Goal: Check status: Check status

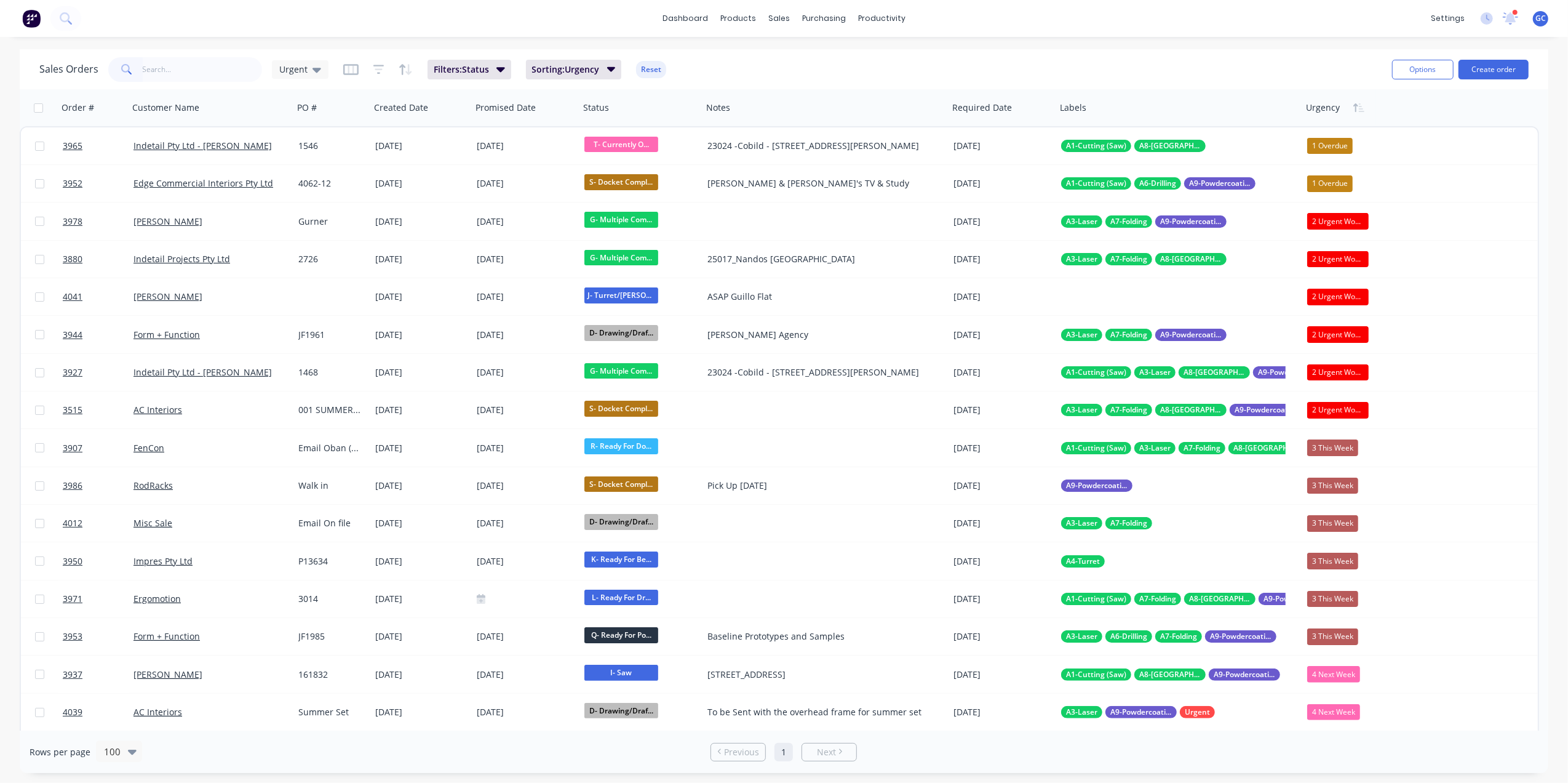
click at [197, 64] on input "text" at bounding box center [203, 69] width 120 height 25
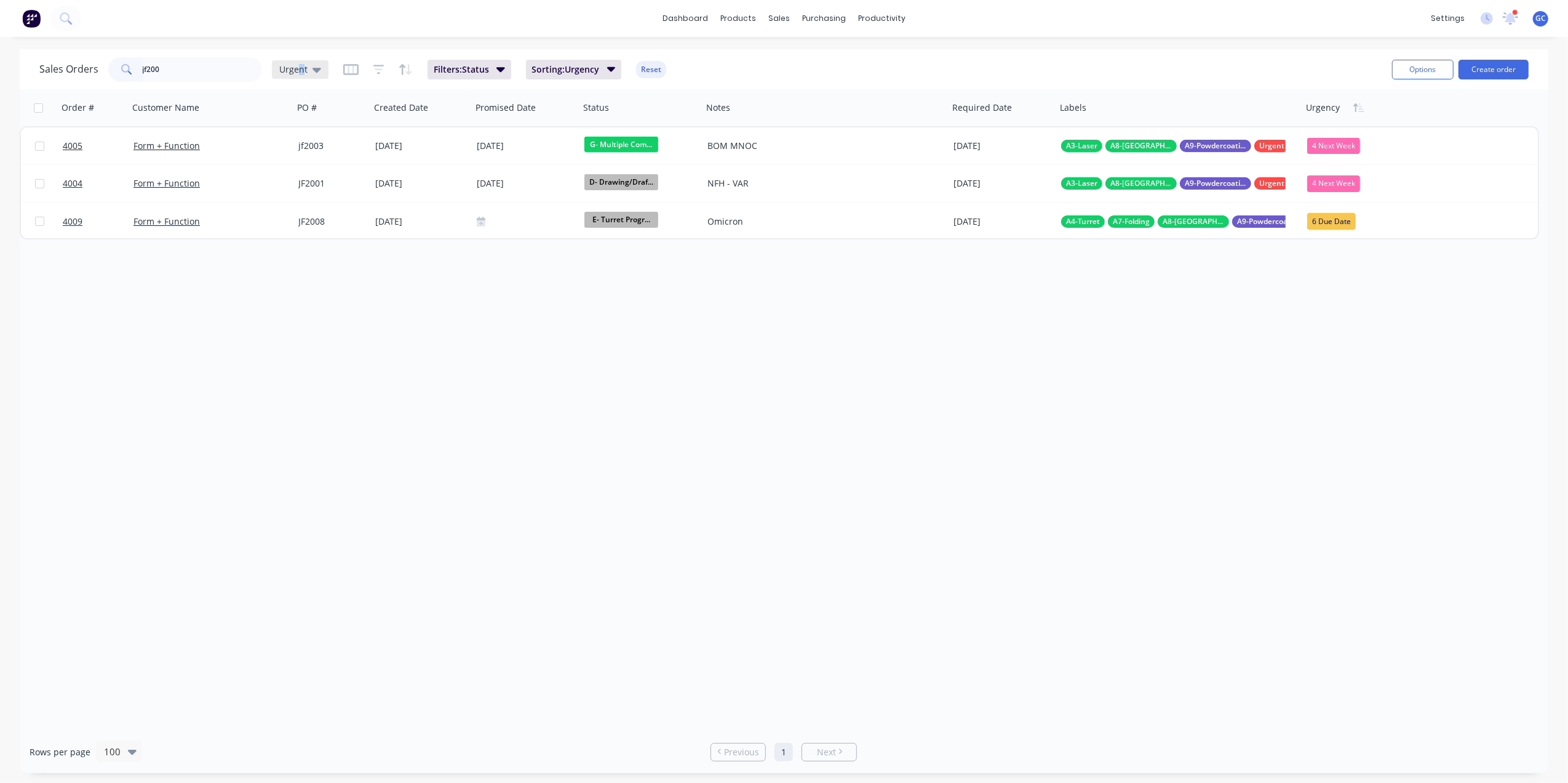
click at [300, 68] on span "Urgent" at bounding box center [293, 70] width 28 height 13
click at [211, 66] on input "jf200" at bounding box center [203, 69] width 120 height 25
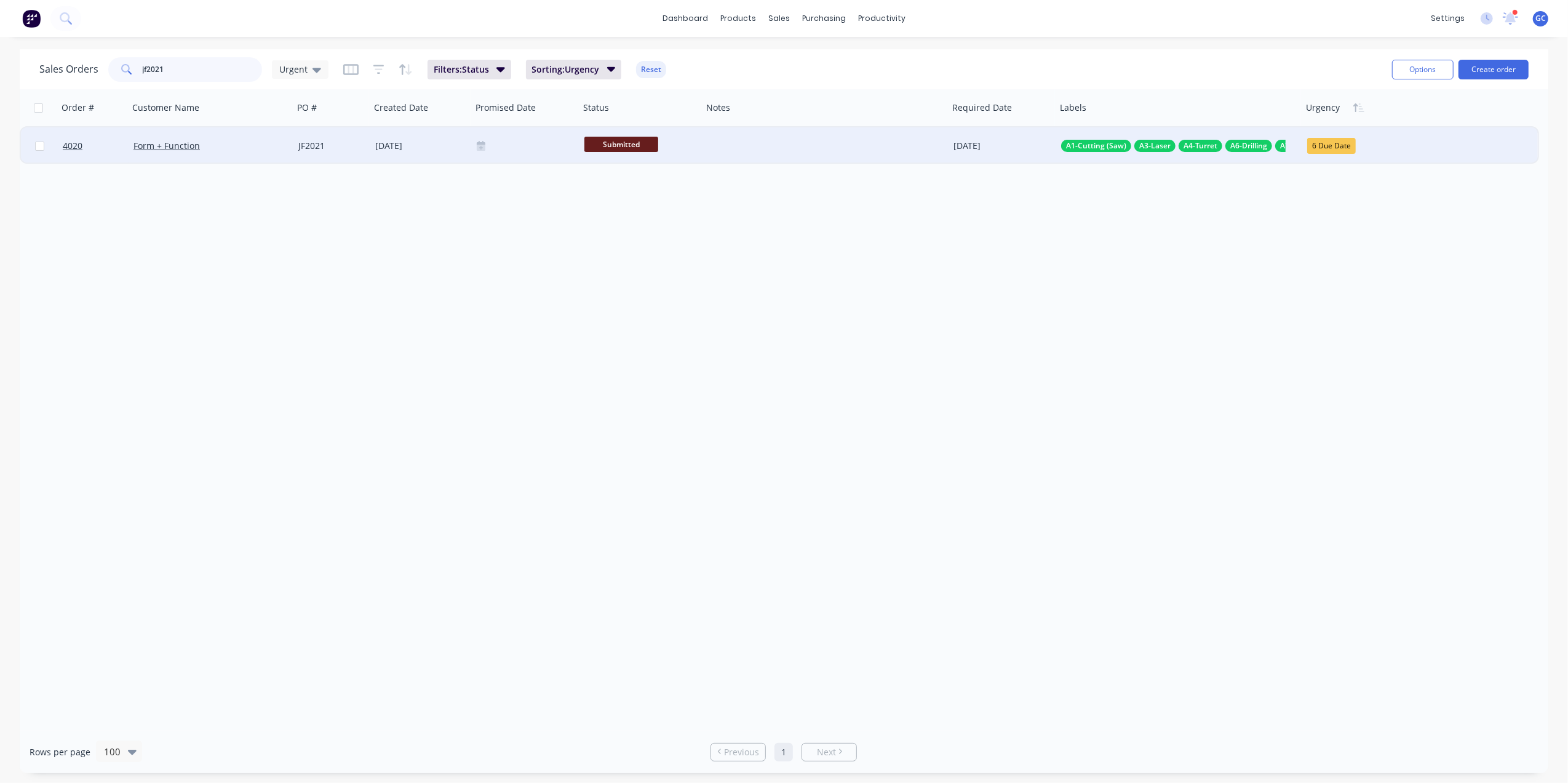
type input "jf2021"
click at [303, 141] on div "JF2021" at bounding box center [330, 146] width 64 height 13
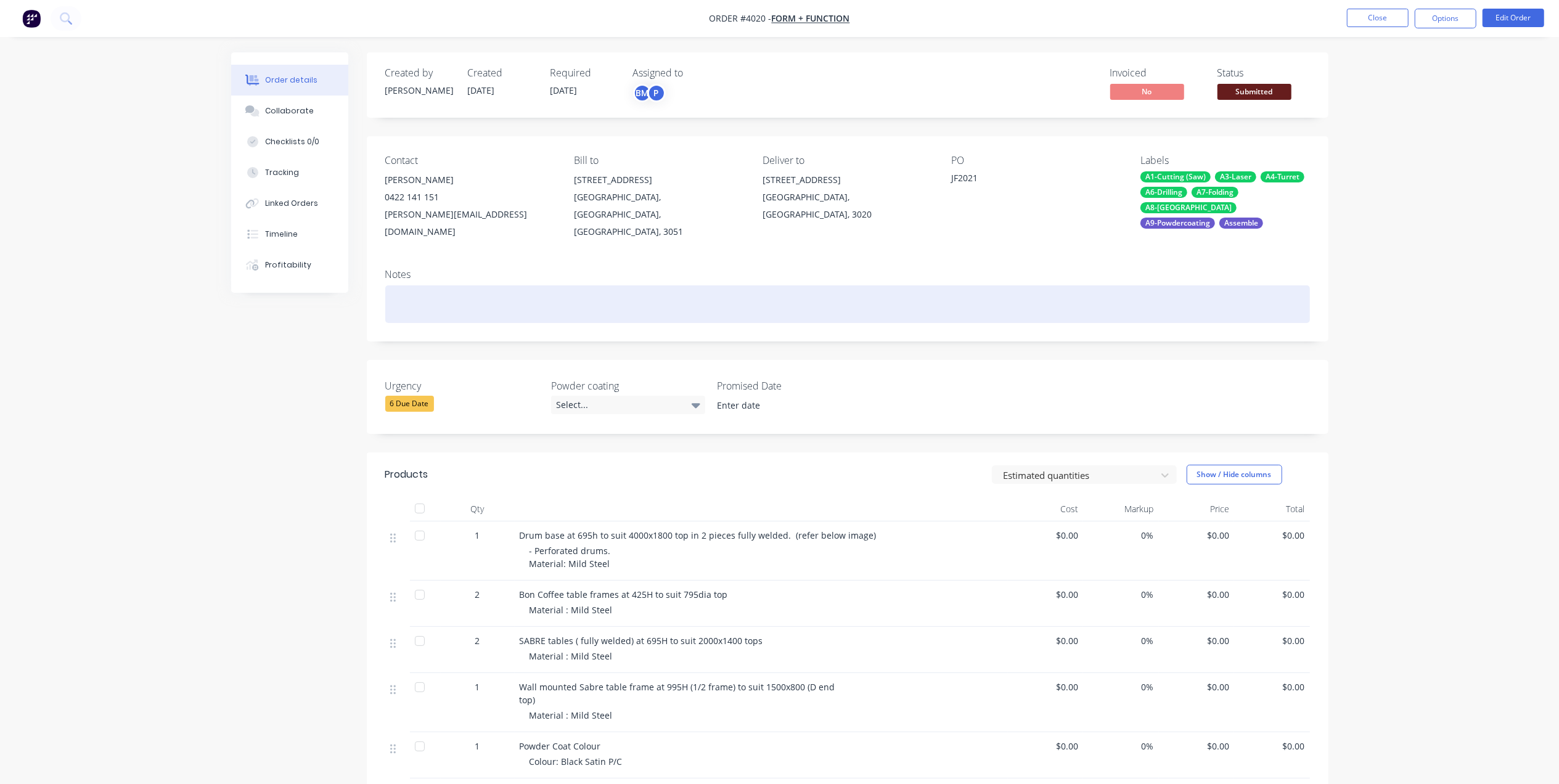
click at [467, 292] on div at bounding box center [848, 304] width 925 height 38
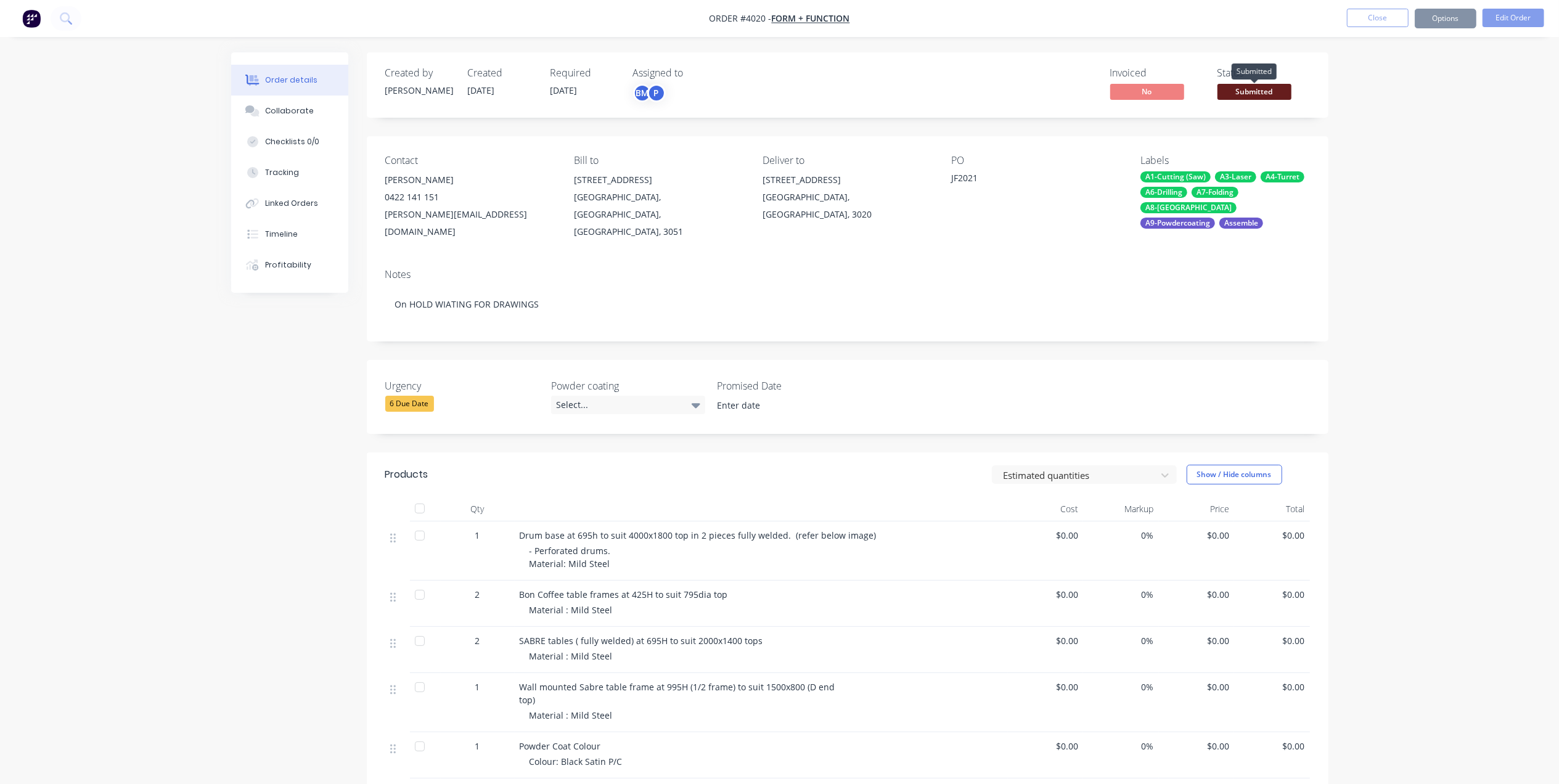
click at [1283, 98] on span "Submitted" at bounding box center [1254, 91] width 74 height 15
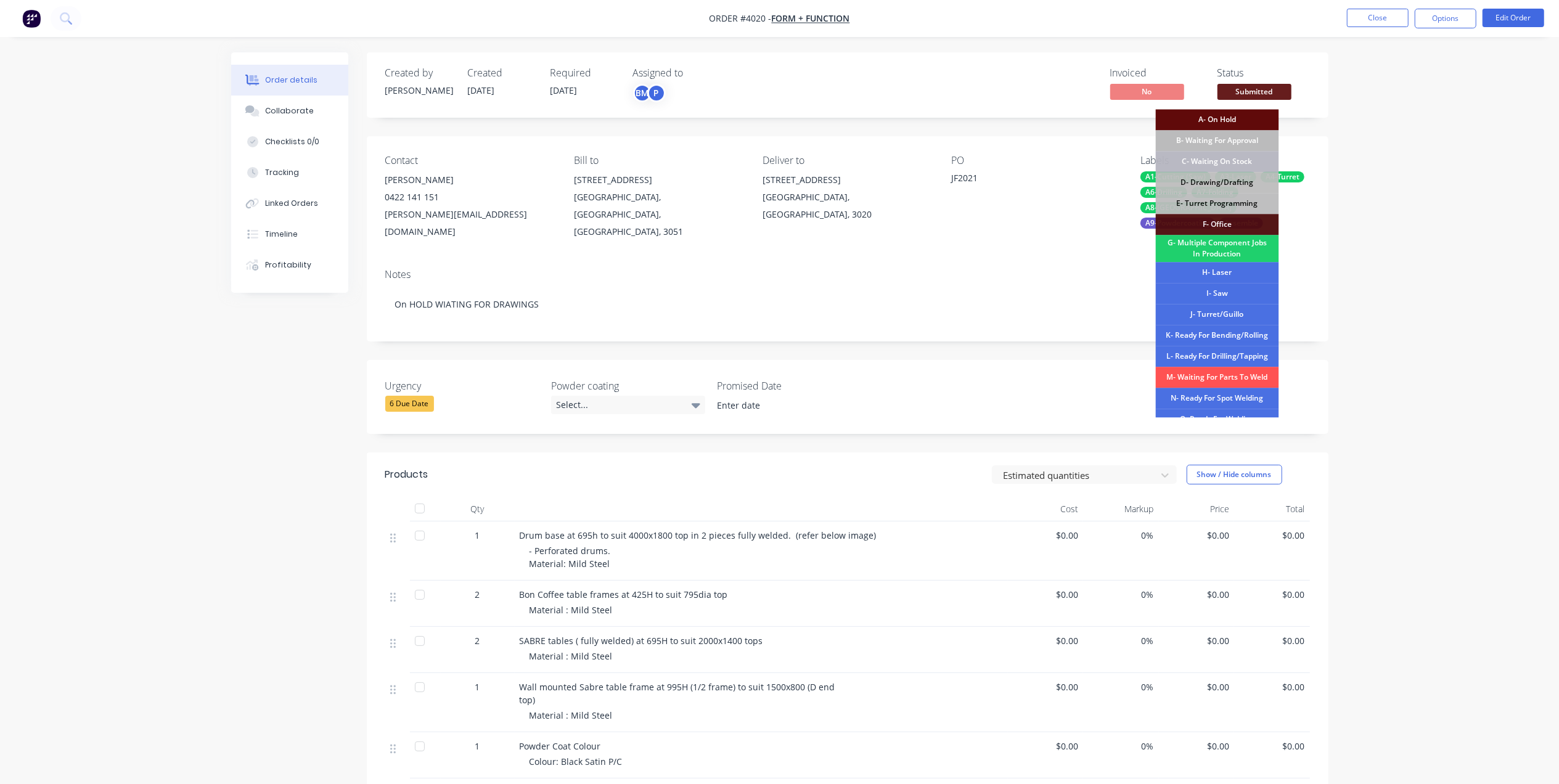
click at [1246, 118] on div "A- On Hold" at bounding box center [1218, 119] width 123 height 21
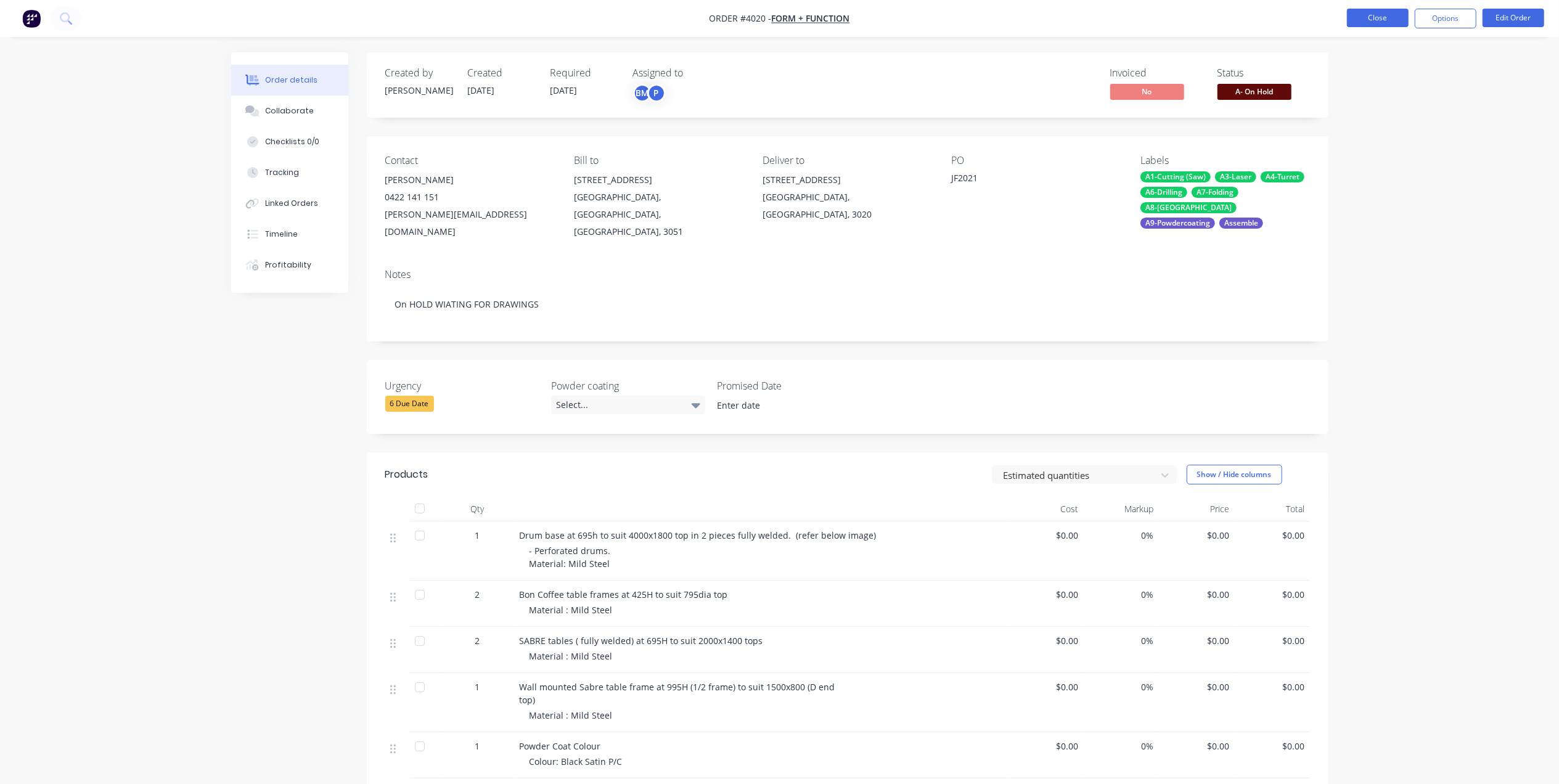
click at [1375, 16] on button "Close" at bounding box center [1378, 18] width 62 height 19
